Goal: Task Accomplishment & Management: Manage account settings

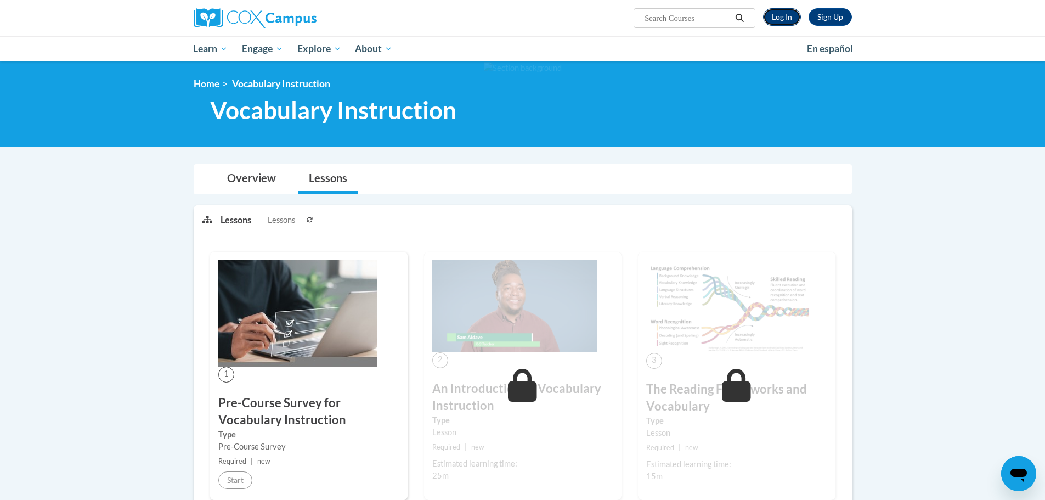
click at [790, 21] on link "Log In" at bounding box center [782, 17] width 38 height 18
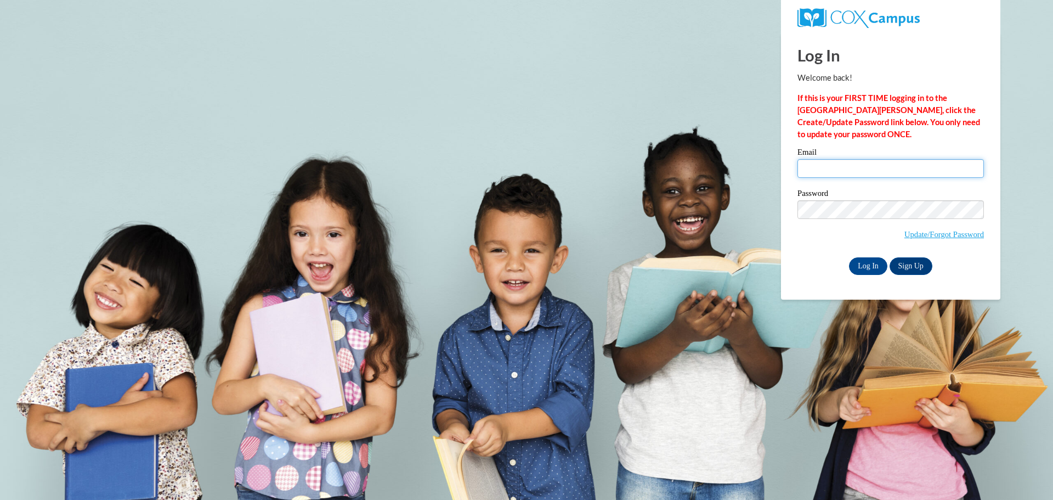
click at [860, 165] on input "Email" at bounding box center [891, 168] width 187 height 19
type input "deniese_stamps@yahoo.com"
click at [865, 262] on input "Log In" at bounding box center [868, 266] width 38 height 18
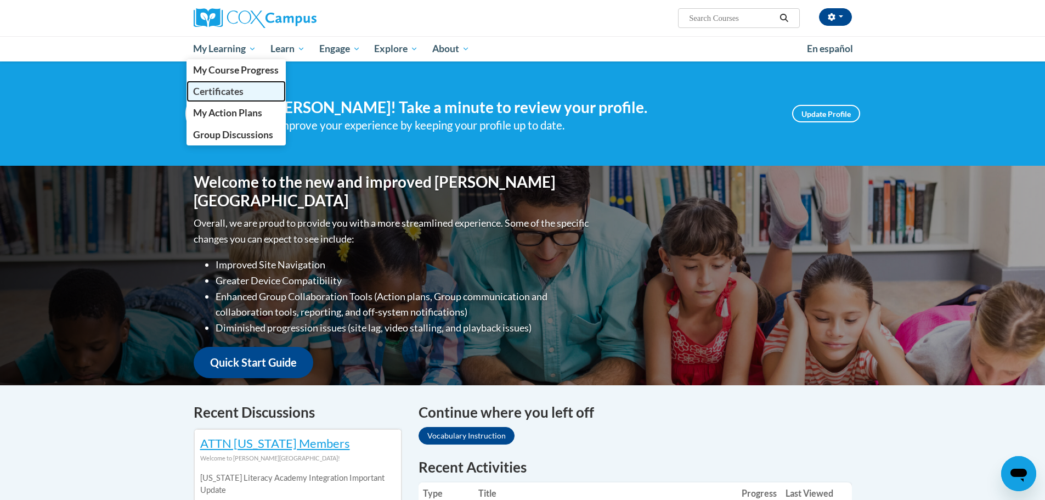
click at [218, 97] on span "Certificates" at bounding box center [218, 92] width 50 height 12
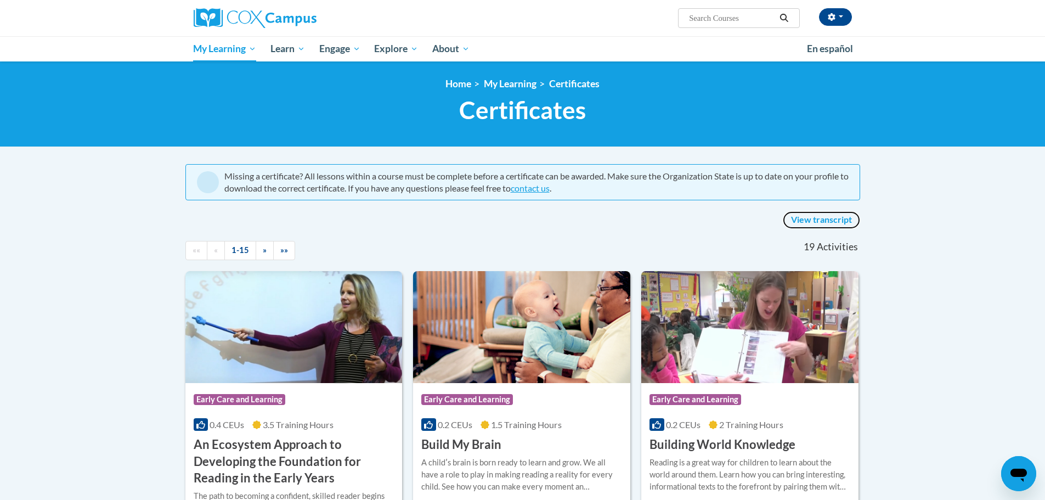
click at [829, 218] on link "View transcript" at bounding box center [821, 220] width 77 height 18
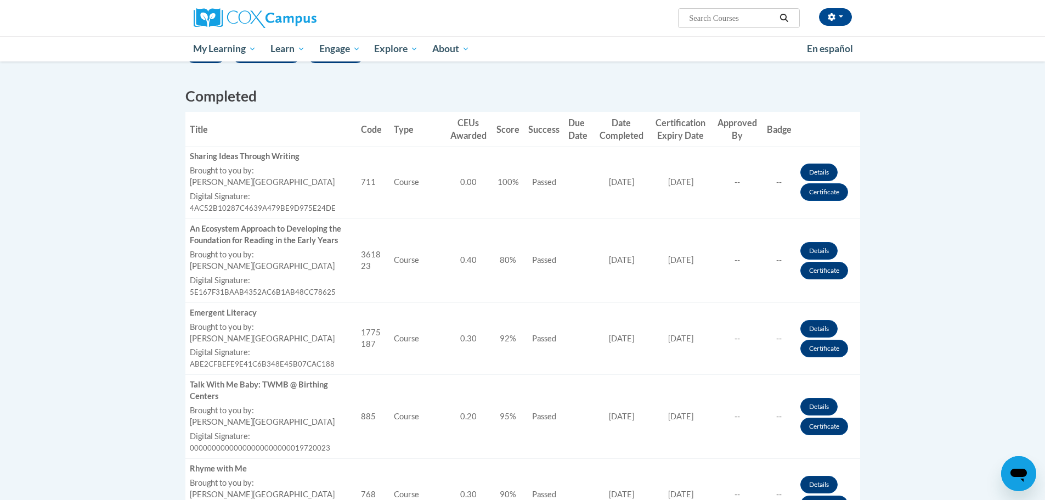
scroll to position [274, 0]
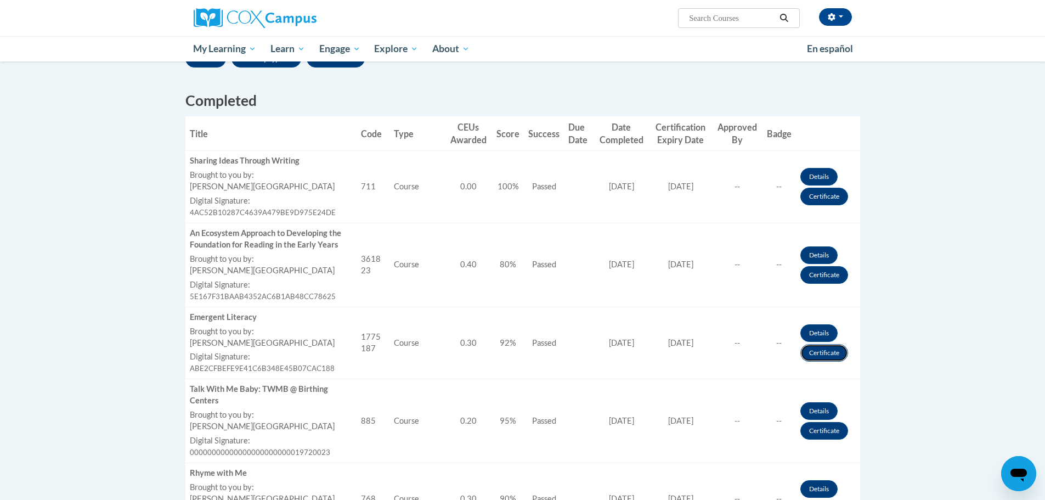
click at [812, 352] on link "Certificate" at bounding box center [825, 353] width 48 height 18
click at [815, 277] on link "Certificate" at bounding box center [825, 275] width 48 height 18
click at [824, 201] on link "Certificate" at bounding box center [825, 197] width 48 height 18
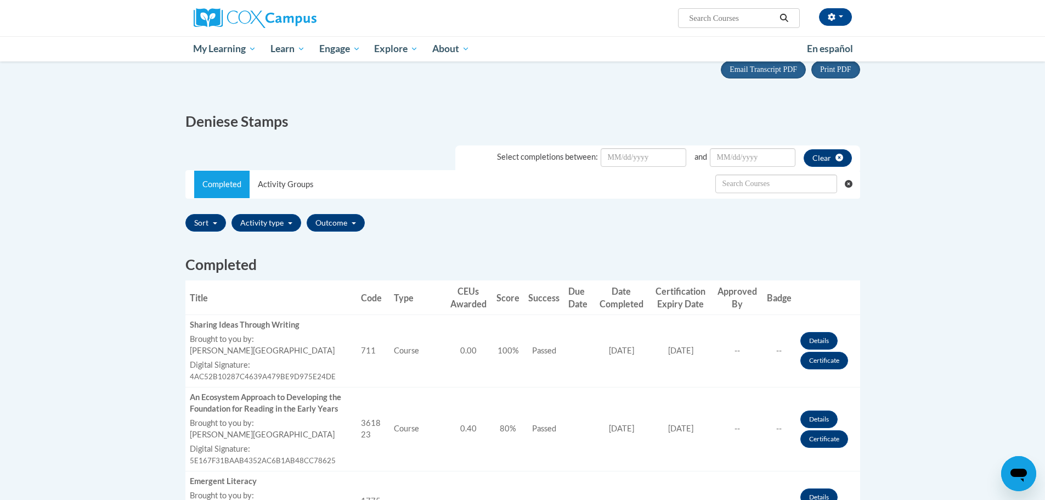
scroll to position [110, 0]
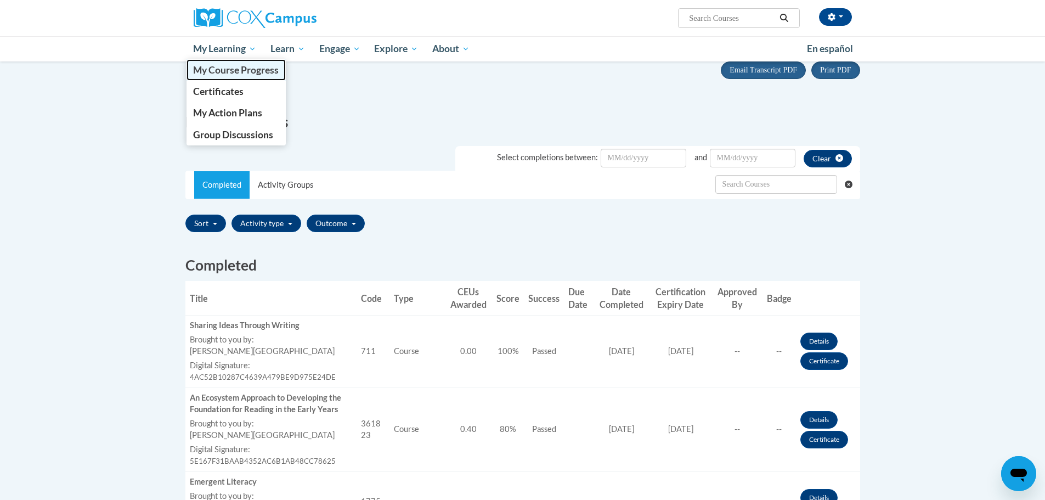
click at [218, 75] on span "My Course Progress" at bounding box center [236, 70] width 86 height 12
